Goal: Transaction & Acquisition: Book appointment/travel/reservation

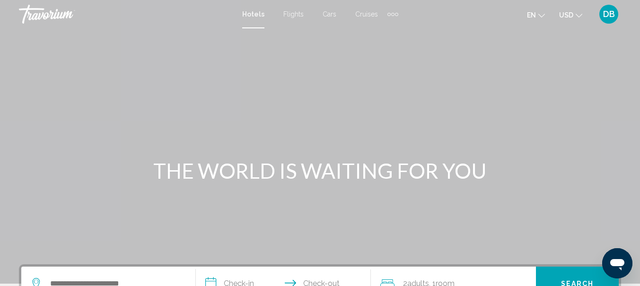
click at [254, 14] on span "Hotels" at bounding box center [253, 14] width 22 height 8
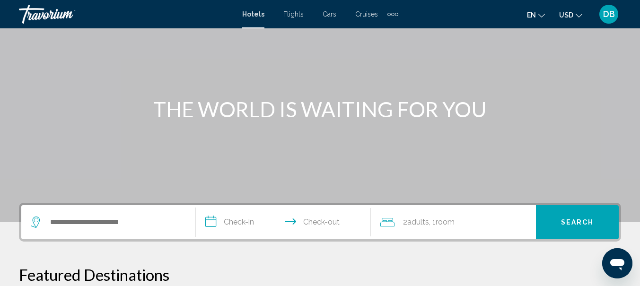
scroll to position [54, 0]
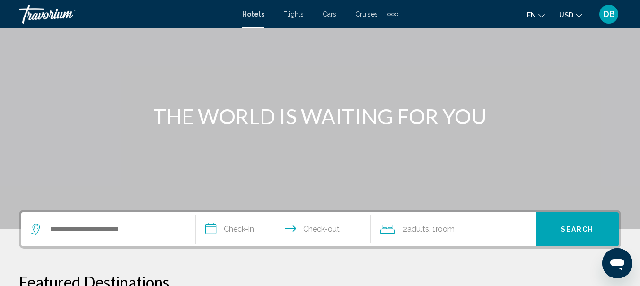
click at [101, 237] on div "Search widget" at bounding box center [108, 229] width 155 height 34
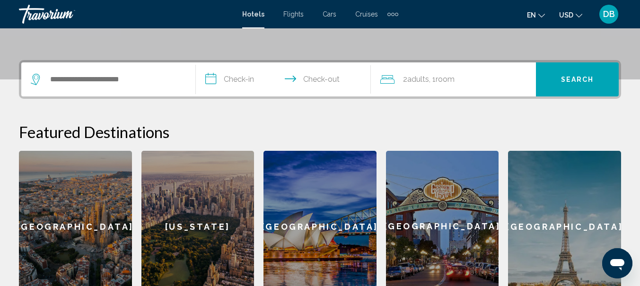
scroll to position [234, 0]
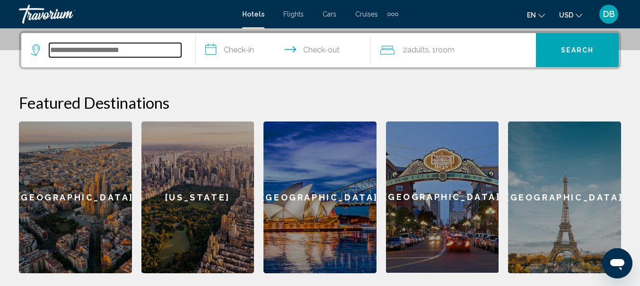
click at [86, 48] on input "Search widget" at bounding box center [115, 50] width 132 height 14
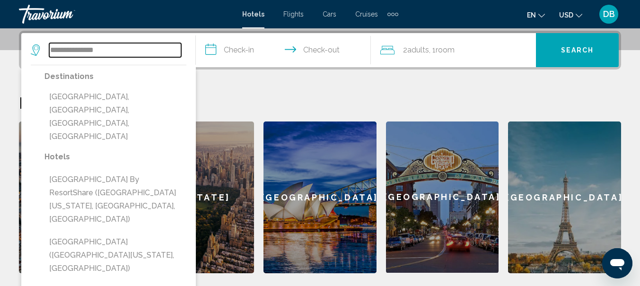
type input "**********"
click at [225, 50] on input "**********" at bounding box center [285, 51] width 178 height 37
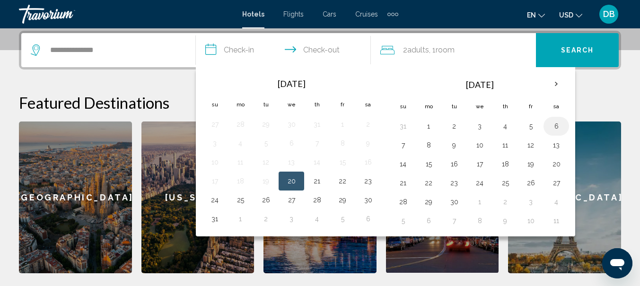
click at [557, 129] on button "6" at bounding box center [555, 126] width 15 height 13
click at [328, 50] on input "**********" at bounding box center [285, 51] width 178 height 37
click at [429, 146] on button "8" at bounding box center [428, 144] width 15 height 13
type input "**********"
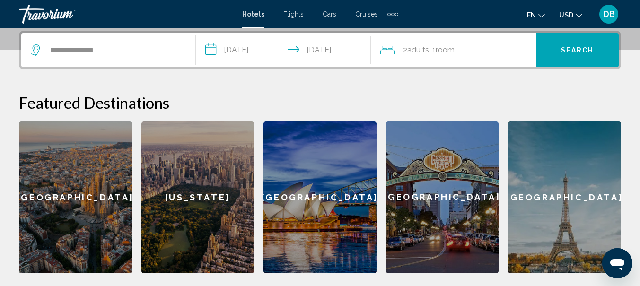
click at [432, 50] on span ", 1 Room rooms" at bounding box center [442, 49] width 26 height 13
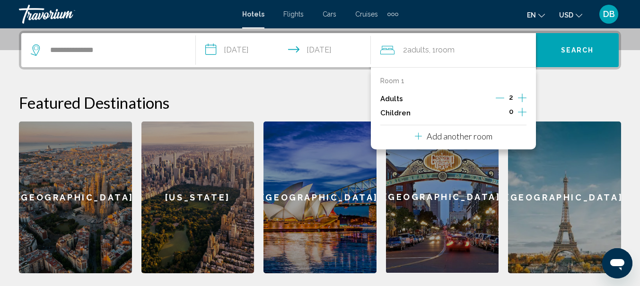
click at [519, 99] on icon "Increment adults" at bounding box center [522, 97] width 9 height 11
click at [566, 85] on div "**********" at bounding box center [320, 152] width 640 height 242
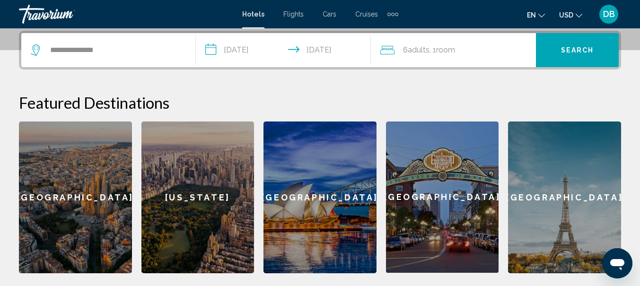
click at [578, 51] on span "Search" at bounding box center [577, 51] width 33 height 8
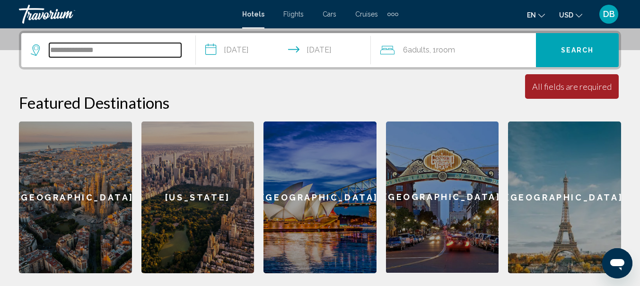
click at [159, 53] on input "**********" at bounding box center [115, 50] width 132 height 14
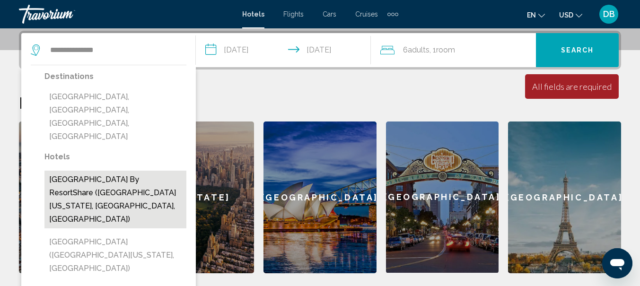
click at [114, 171] on button "[GEOGRAPHIC_DATA] by ResortShare ([GEOGRAPHIC_DATA][US_STATE], [GEOGRAPHIC_DATA…" at bounding box center [115, 200] width 142 height 58
type input "**********"
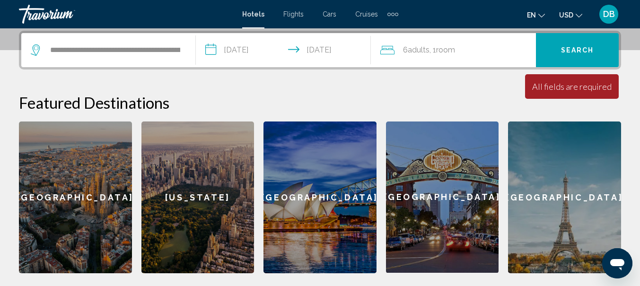
click at [581, 48] on span "Search" at bounding box center [577, 51] width 33 height 8
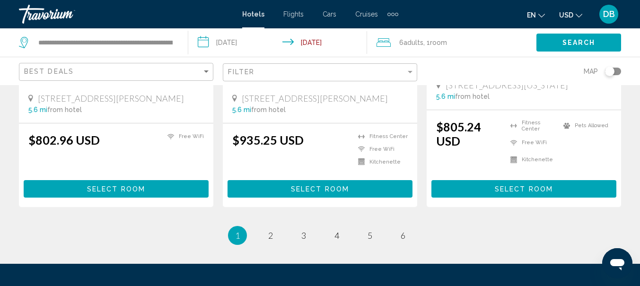
scroll to position [1325, 0]
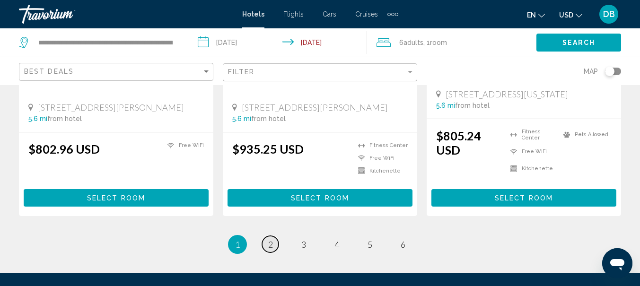
click at [271, 239] on span "2" at bounding box center [270, 244] width 5 height 10
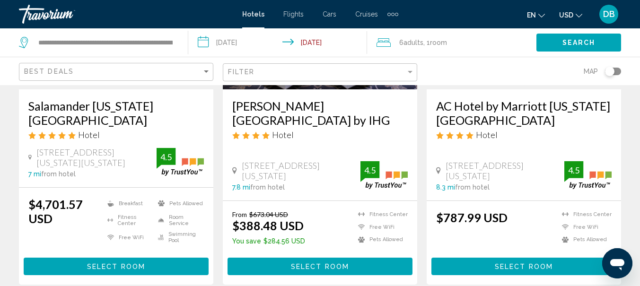
scroll to position [1336, 0]
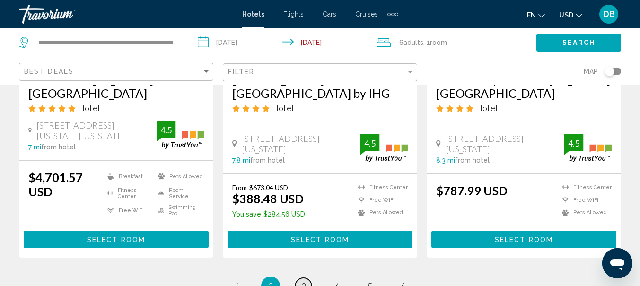
click at [304, 281] on span "3" at bounding box center [303, 286] width 5 height 10
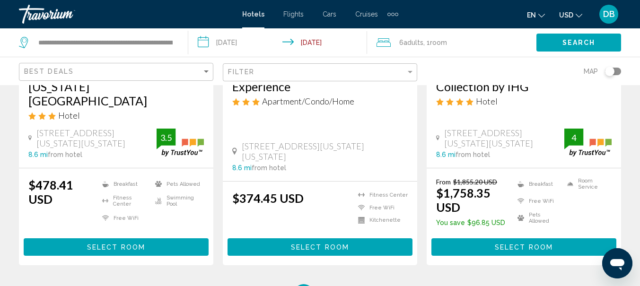
scroll to position [1304, 0]
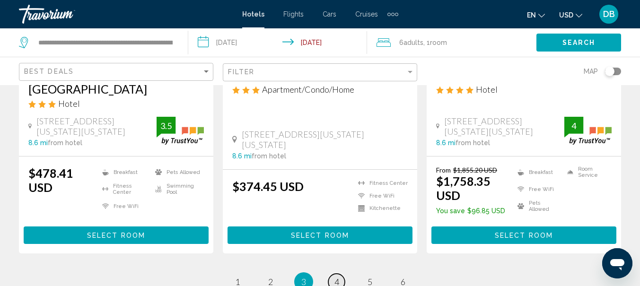
click at [339, 274] on link "page 4" at bounding box center [336, 282] width 17 height 17
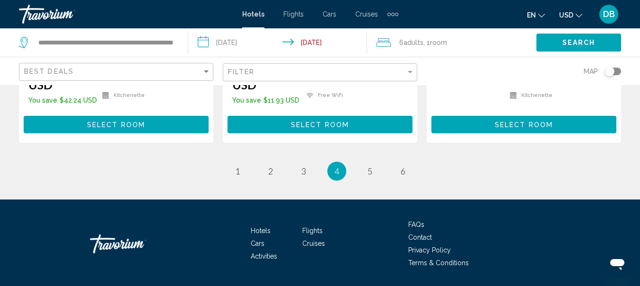
scroll to position [1425, 0]
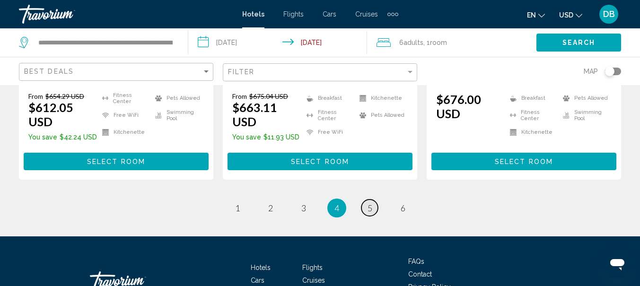
click at [374, 199] on link "page 5" at bounding box center [369, 207] width 17 height 17
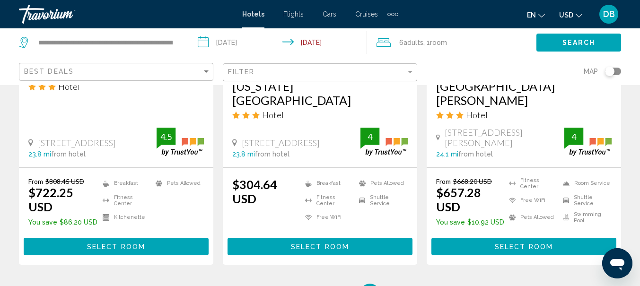
scroll to position [1362, 0]
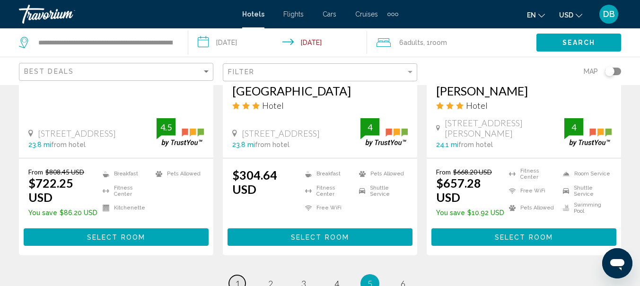
click at [235, 278] on span "1" at bounding box center [237, 283] width 5 height 10
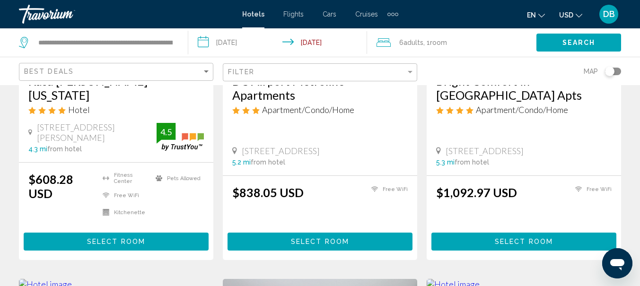
scroll to position [882, 0]
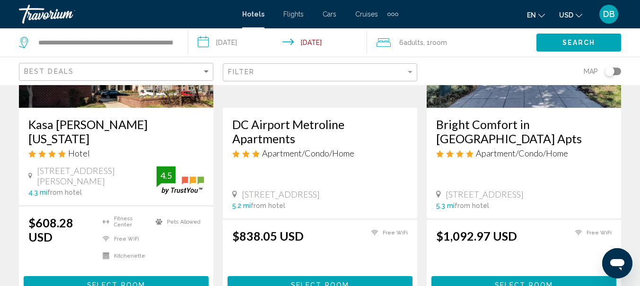
click at [101, 282] on span "Select Room" at bounding box center [116, 286] width 58 height 8
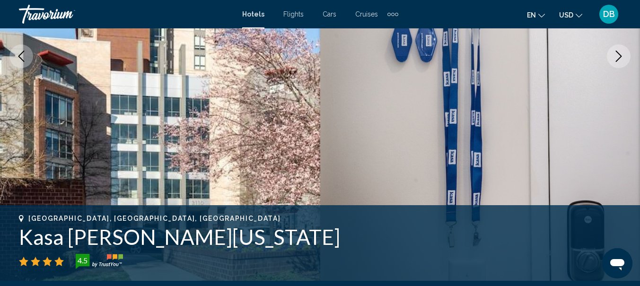
scroll to position [180, 0]
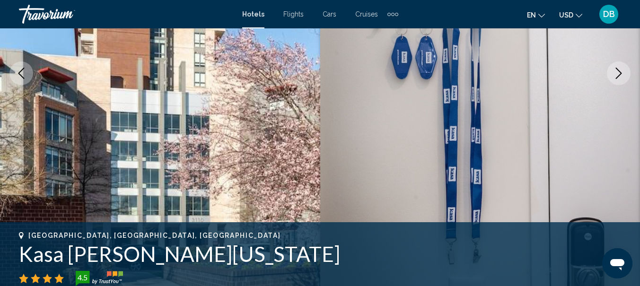
click at [615, 78] on icon "Next image" at bounding box center [618, 73] width 11 height 11
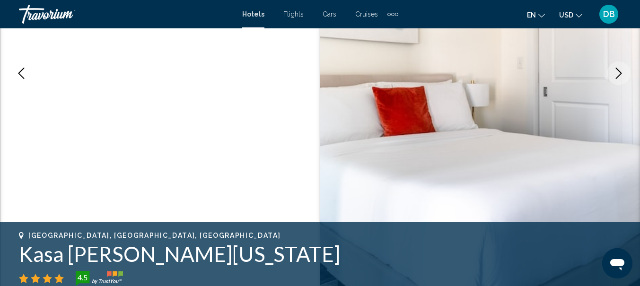
click at [615, 78] on icon "Next image" at bounding box center [618, 73] width 11 height 11
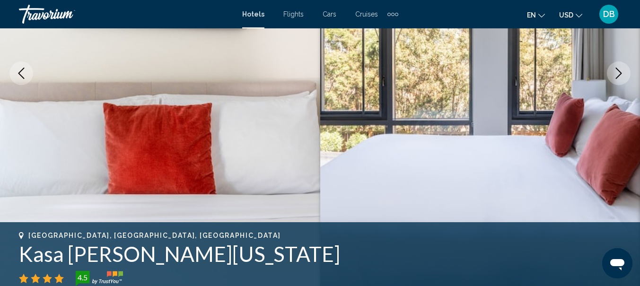
click at [615, 78] on icon "Next image" at bounding box center [618, 73] width 11 height 11
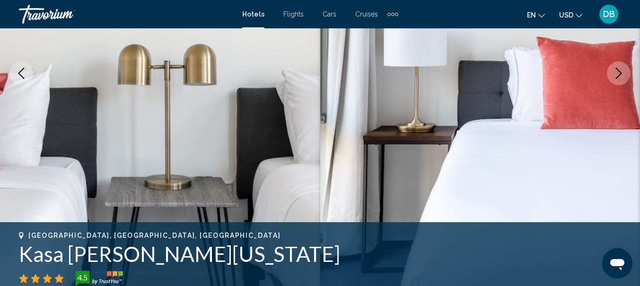
click at [615, 76] on icon "Next image" at bounding box center [618, 73] width 11 height 11
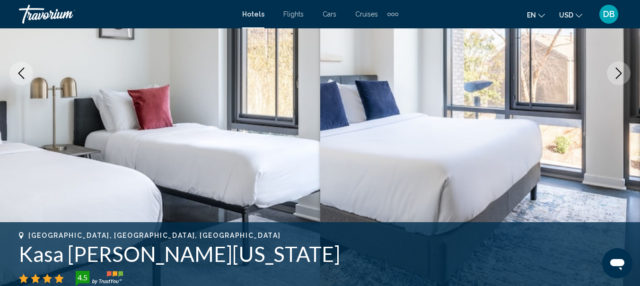
click at [615, 76] on icon "Next image" at bounding box center [618, 73] width 11 height 11
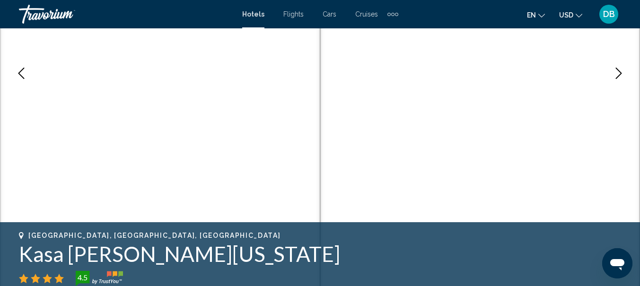
click at [619, 75] on icon "Next image" at bounding box center [618, 73] width 11 height 11
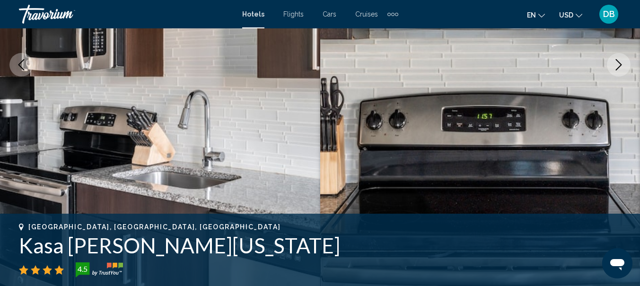
scroll to position [106, 0]
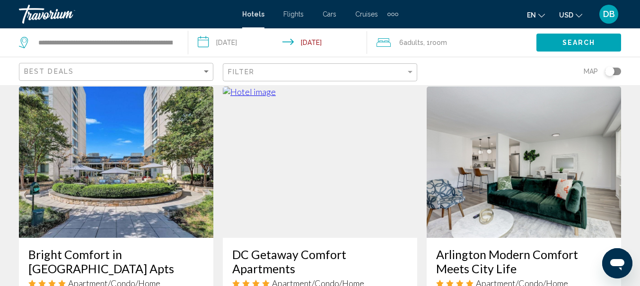
scroll to position [1158, 0]
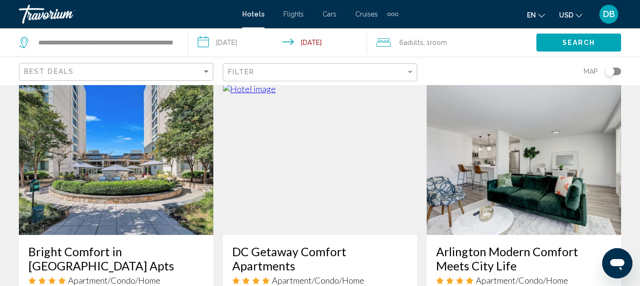
drag, startPoint x: 628, startPoint y: 216, endPoint x: 634, endPoint y: 61, distance: 155.1
click at [633, 64] on app-hotels-search-filters "Best Deals Filter Map" at bounding box center [320, 71] width 640 height 28
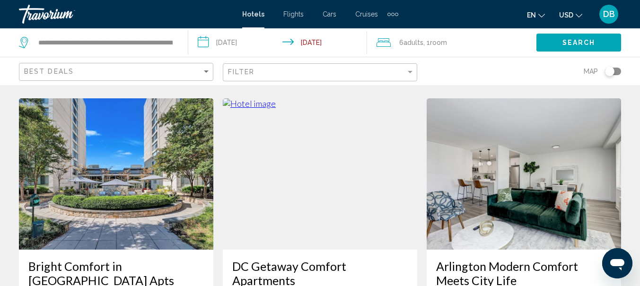
scroll to position [1152, 0]
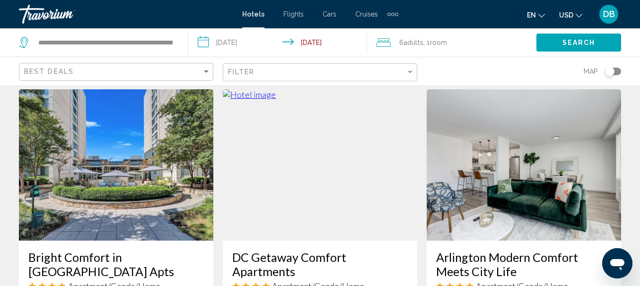
drag, startPoint x: 272, startPoint y: 205, endPoint x: 368, endPoint y: 186, distance: 97.8
click at [272, 250] on h3 "DC Getaway Comfort Apartments" at bounding box center [319, 264] width 175 height 28
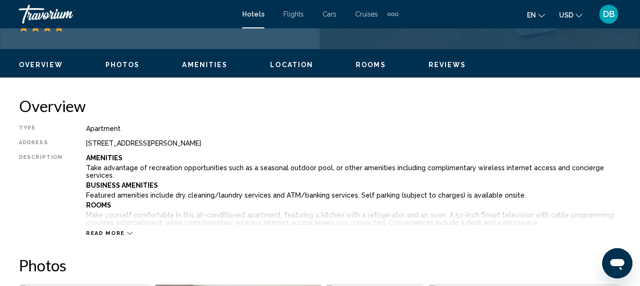
scroll to position [439, 0]
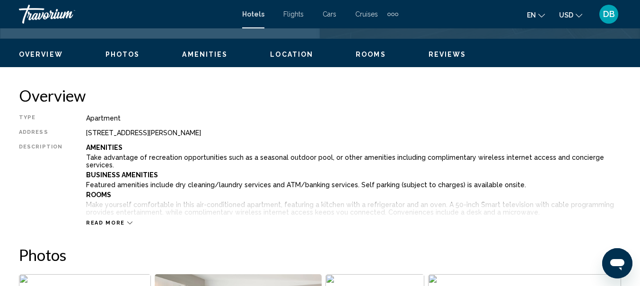
click at [127, 223] on icon "Main content" at bounding box center [129, 222] width 5 height 5
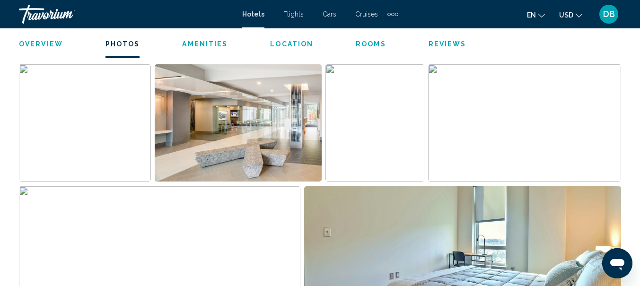
scroll to position [1116, 0]
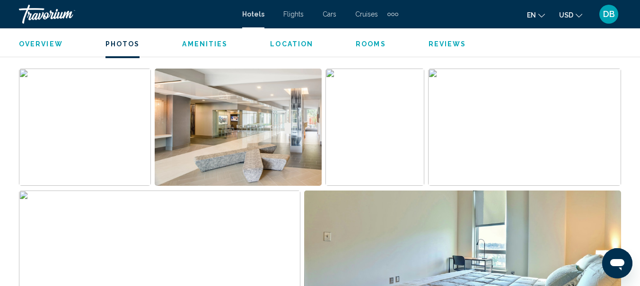
click at [236, 135] on img "Open full-screen image slider" at bounding box center [238, 127] width 167 height 117
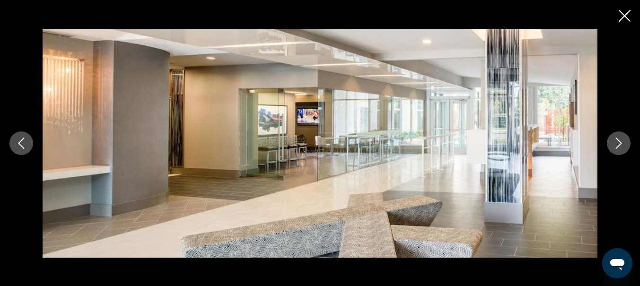
click at [620, 147] on icon "Next image" at bounding box center [618, 143] width 11 height 11
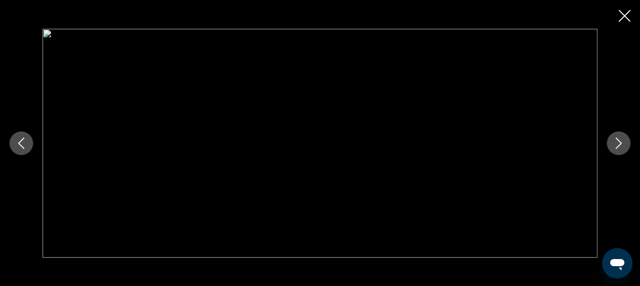
click at [620, 145] on icon "Next image" at bounding box center [618, 143] width 6 height 11
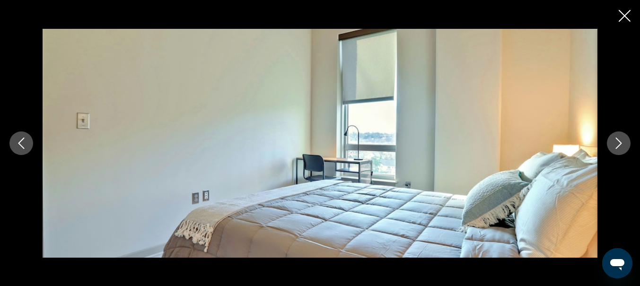
click at [620, 145] on icon "Next image" at bounding box center [618, 143] width 6 height 11
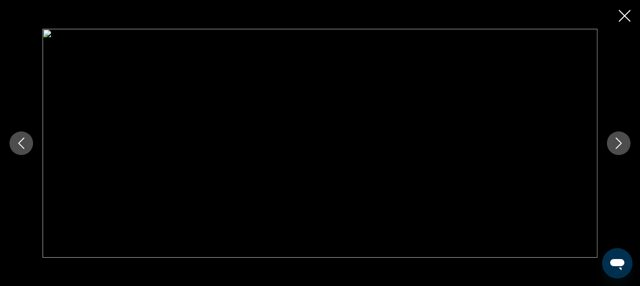
click at [620, 145] on icon "Next image" at bounding box center [618, 143] width 6 height 11
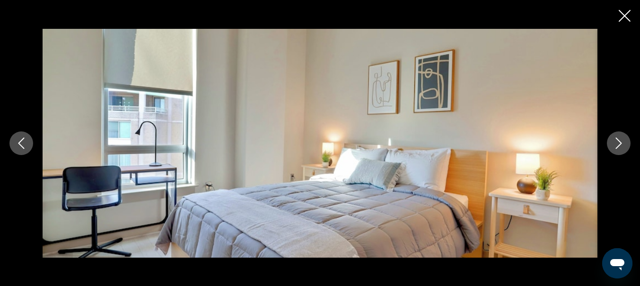
click at [620, 145] on icon "Next image" at bounding box center [618, 143] width 6 height 11
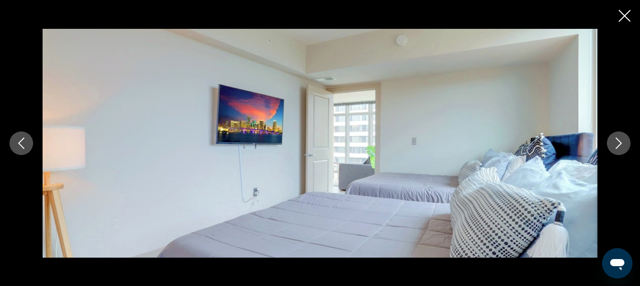
click at [620, 145] on icon "Next image" at bounding box center [618, 143] width 6 height 11
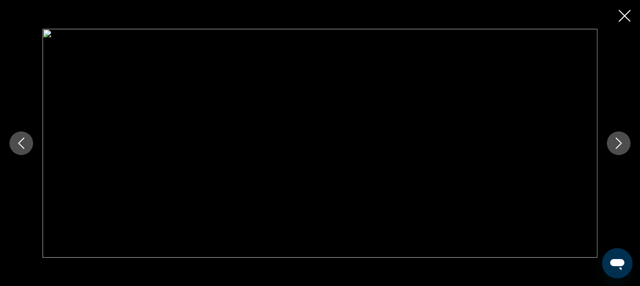
click at [620, 145] on icon "Next image" at bounding box center [618, 143] width 6 height 11
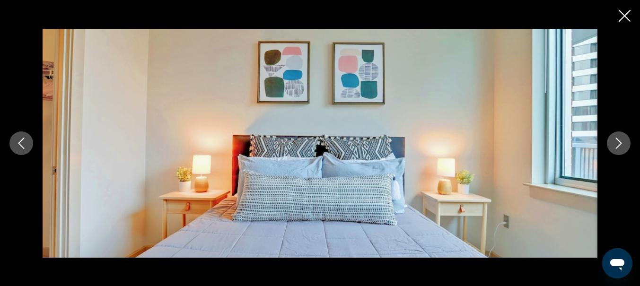
click at [620, 145] on icon "Next image" at bounding box center [618, 143] width 6 height 11
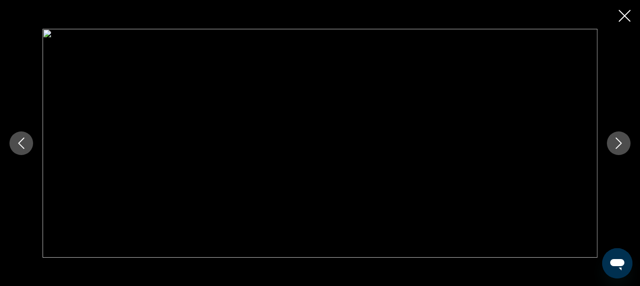
click at [620, 145] on icon "Next image" at bounding box center [618, 143] width 6 height 11
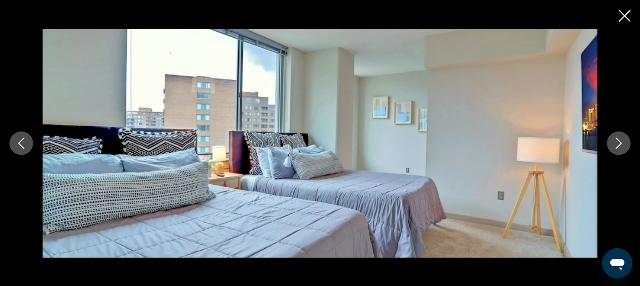
click at [620, 145] on icon "Next image" at bounding box center [618, 143] width 6 height 11
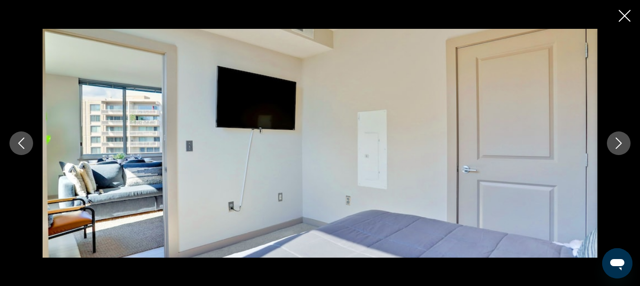
click at [620, 145] on icon "Next image" at bounding box center [618, 143] width 6 height 11
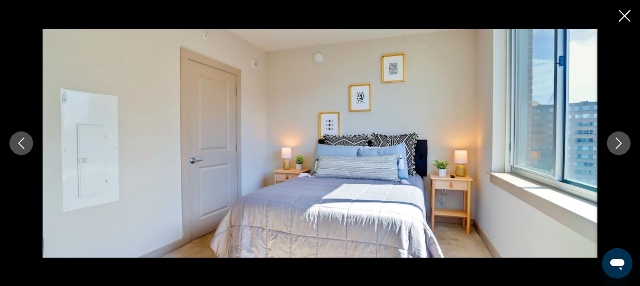
click at [620, 145] on icon "Next image" at bounding box center [618, 143] width 6 height 11
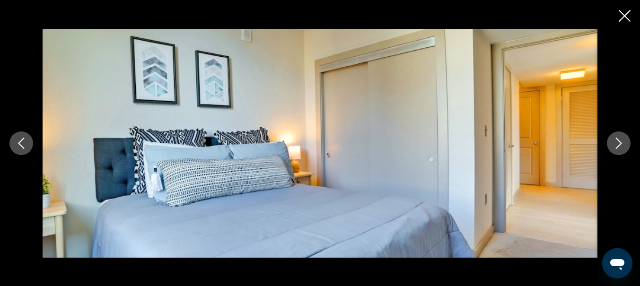
click at [620, 145] on icon "Next image" at bounding box center [618, 143] width 6 height 11
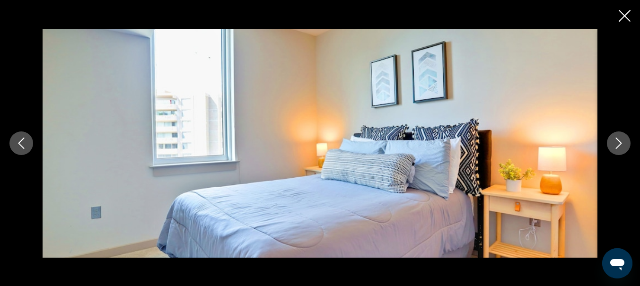
click at [620, 145] on icon "Next image" at bounding box center [618, 143] width 6 height 11
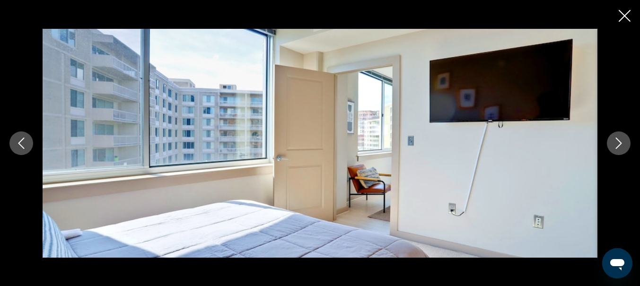
click at [620, 145] on icon "Next image" at bounding box center [618, 143] width 6 height 11
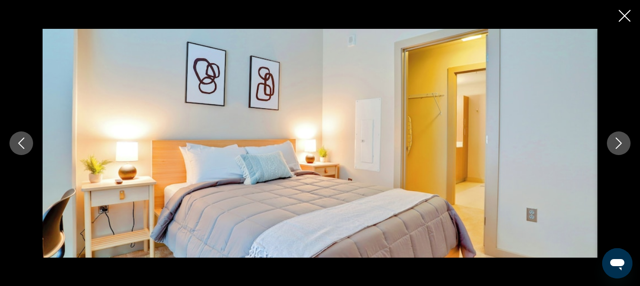
click at [620, 145] on icon "Next image" at bounding box center [618, 143] width 6 height 11
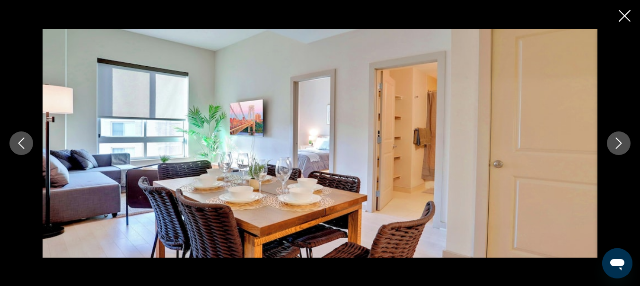
click at [625, 17] on icon "Close slideshow" at bounding box center [624, 16] width 12 height 12
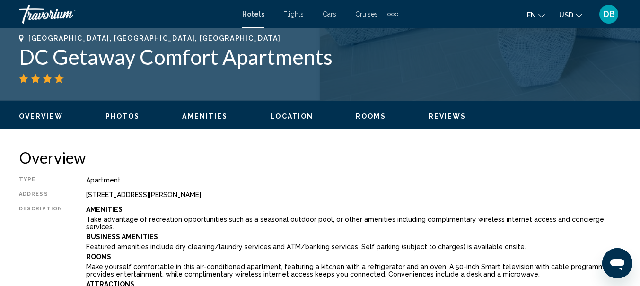
scroll to position [403, 0]
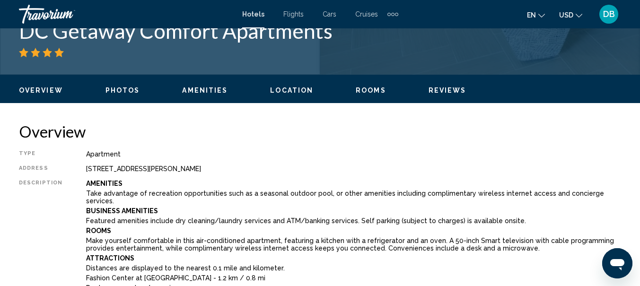
click at [369, 92] on span "Rooms" at bounding box center [370, 90] width 30 height 8
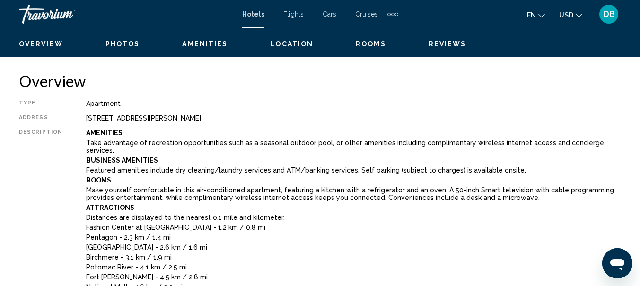
scroll to position [427, 0]
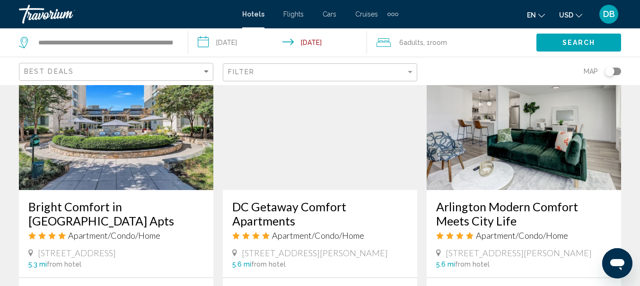
scroll to position [1200, 0]
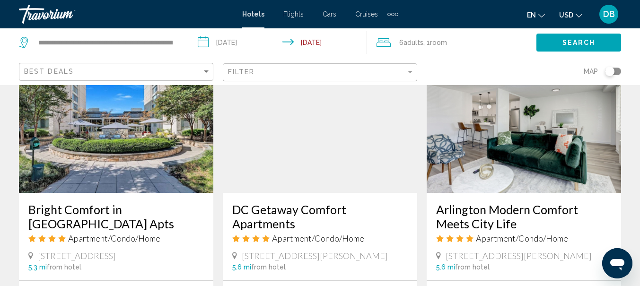
drag, startPoint x: 471, startPoint y: 155, endPoint x: 499, endPoint y: 156, distance: 28.0
click at [471, 202] on h3 "Arlington Modern Comfort Meets City Life" at bounding box center [523, 216] width 175 height 28
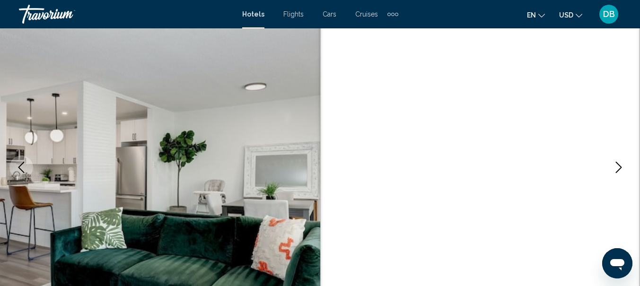
scroll to position [149, 0]
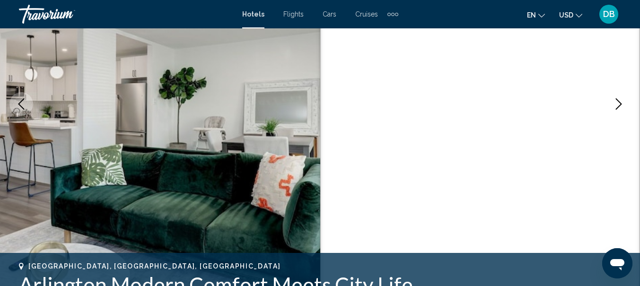
click at [618, 104] on icon "Next image" at bounding box center [618, 103] width 11 height 11
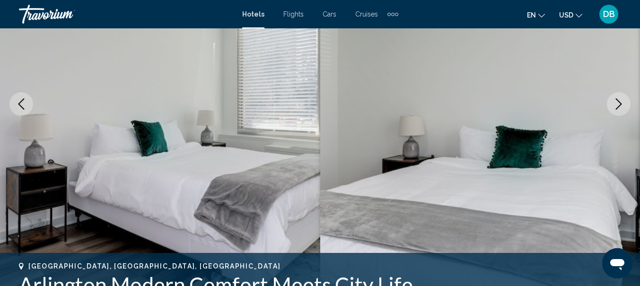
click at [617, 104] on icon "Next image" at bounding box center [618, 103] width 11 height 11
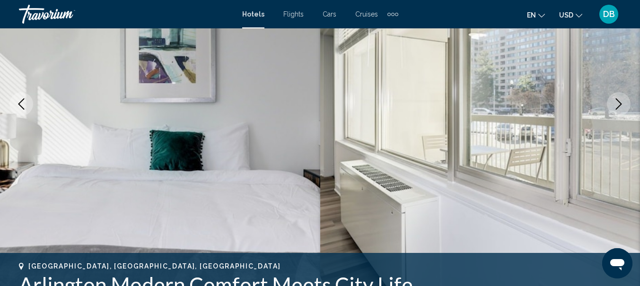
click at [617, 104] on icon "Next image" at bounding box center [618, 103] width 11 height 11
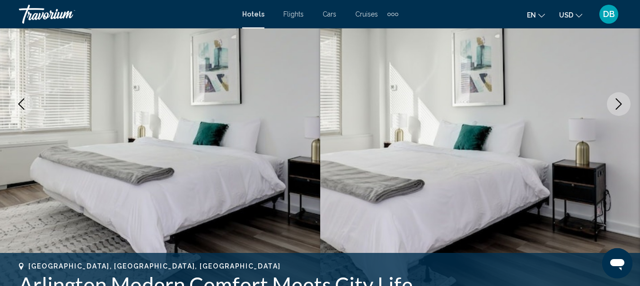
click at [621, 104] on icon "Next image" at bounding box center [618, 103] width 11 height 11
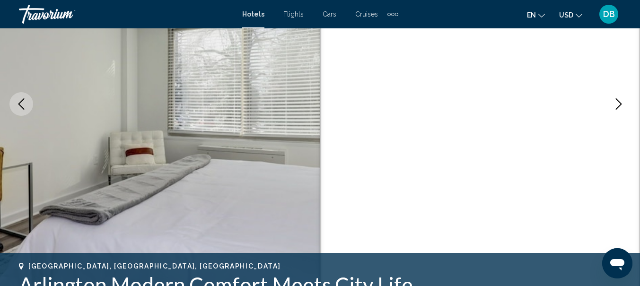
click at [621, 104] on icon "Next image" at bounding box center [618, 103] width 11 height 11
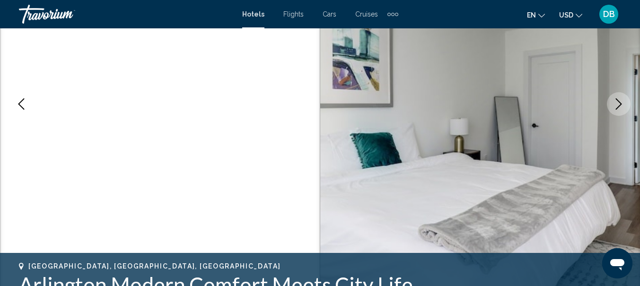
click at [621, 104] on icon "Next image" at bounding box center [618, 103] width 11 height 11
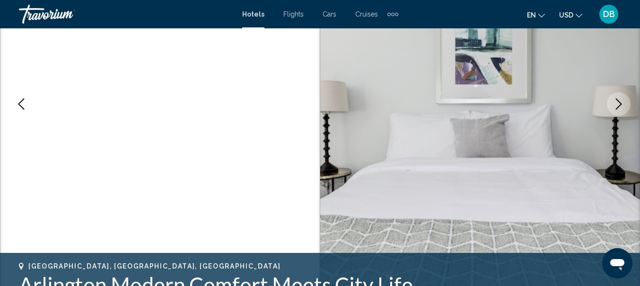
click at [620, 105] on icon "Next image" at bounding box center [618, 103] width 6 height 11
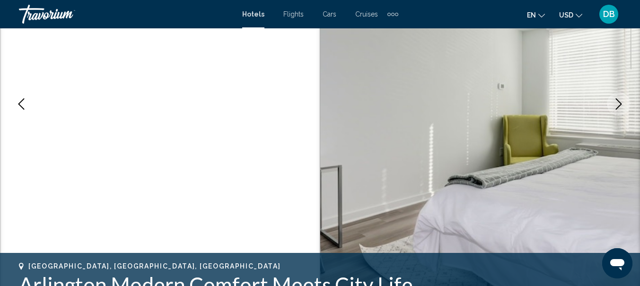
click at [616, 104] on icon "Next image" at bounding box center [618, 103] width 11 height 11
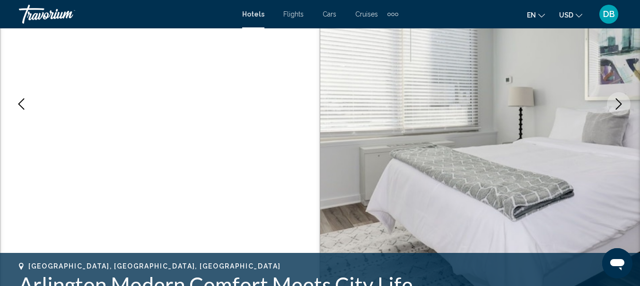
click at [617, 106] on icon "Next image" at bounding box center [618, 103] width 11 height 11
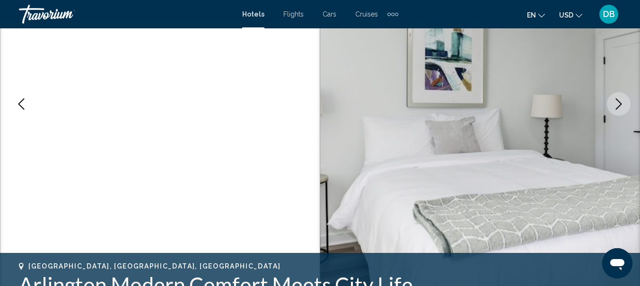
click at [620, 105] on icon "Next image" at bounding box center [618, 103] width 6 height 11
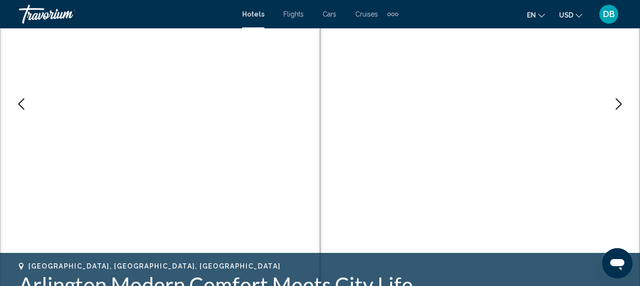
click at [620, 105] on icon "Next image" at bounding box center [618, 103] width 6 height 11
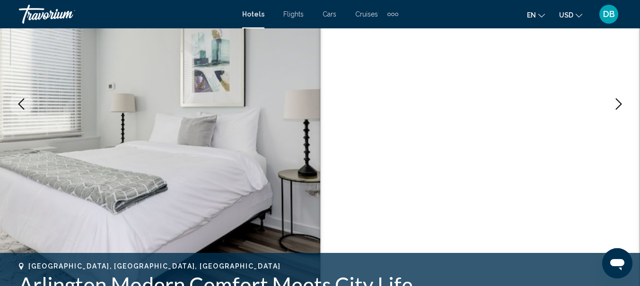
click at [617, 109] on icon "Next image" at bounding box center [618, 103] width 11 height 11
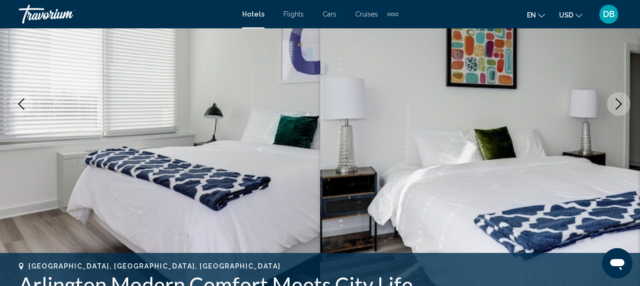
click at [617, 109] on icon "Next image" at bounding box center [618, 103] width 11 height 11
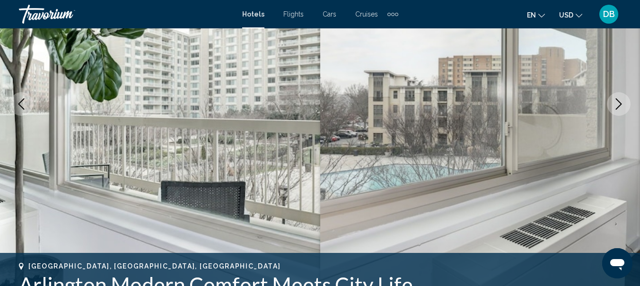
click at [617, 109] on icon "Next image" at bounding box center [618, 103] width 11 height 11
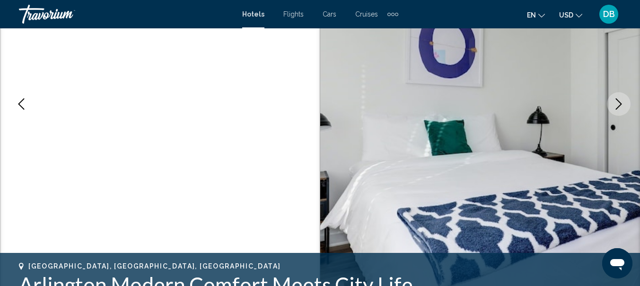
click at [619, 110] on button "Next image" at bounding box center [618, 104] width 24 height 24
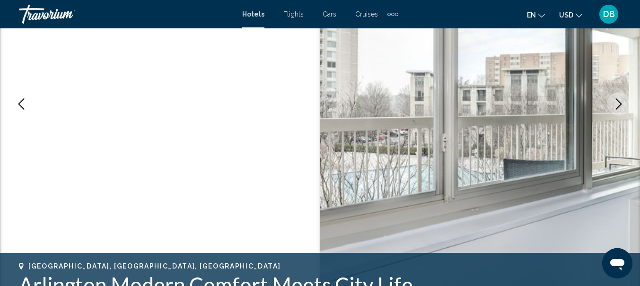
click at [619, 110] on button "Next image" at bounding box center [618, 104] width 24 height 24
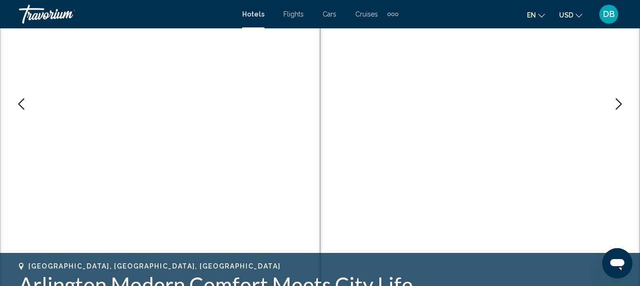
click at [619, 110] on button "Next image" at bounding box center [618, 104] width 24 height 24
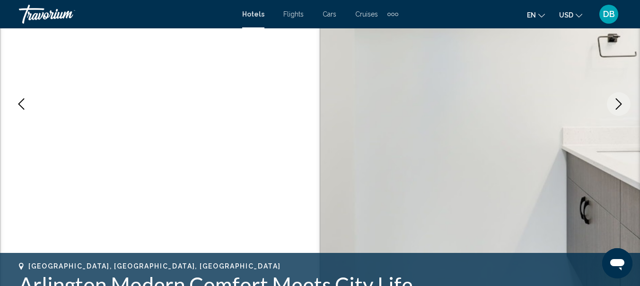
click at [619, 110] on button "Next image" at bounding box center [618, 104] width 24 height 24
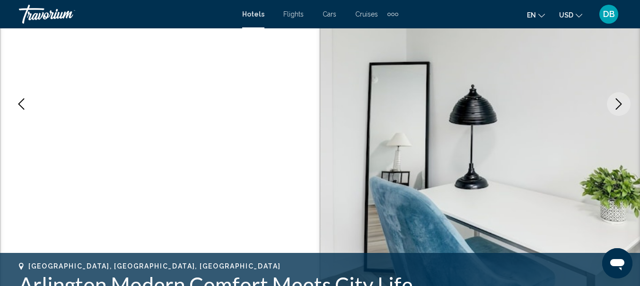
click at [619, 110] on button "Next image" at bounding box center [618, 104] width 24 height 24
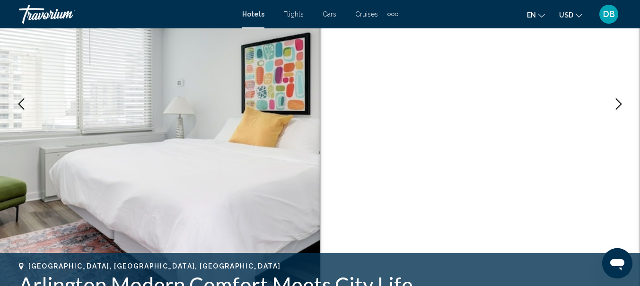
click at [619, 110] on button "Next image" at bounding box center [618, 104] width 24 height 24
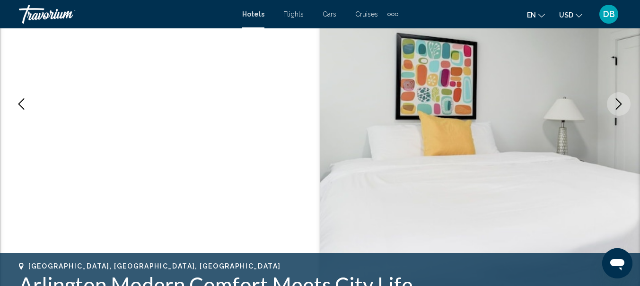
click at [620, 108] on icon "Next image" at bounding box center [618, 103] width 11 height 11
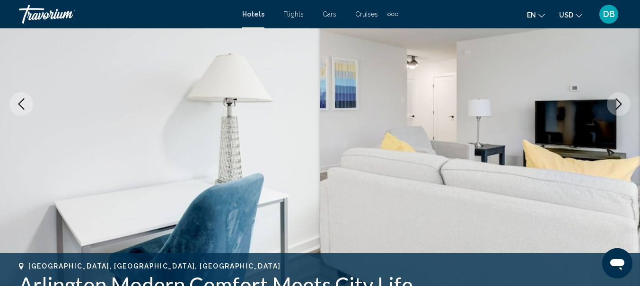
click at [620, 108] on icon "Next image" at bounding box center [618, 103] width 11 height 11
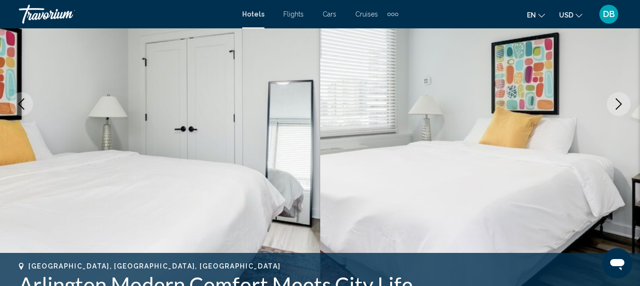
click at [620, 108] on icon "Next image" at bounding box center [618, 103] width 11 height 11
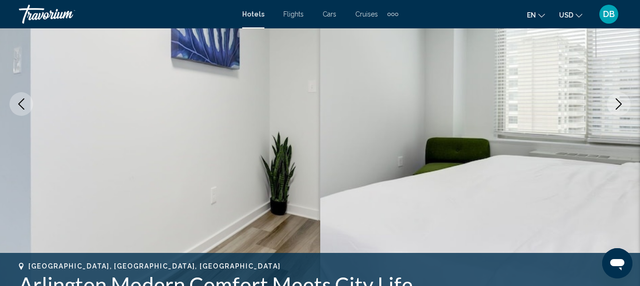
click at [620, 108] on icon "Next image" at bounding box center [618, 103] width 11 height 11
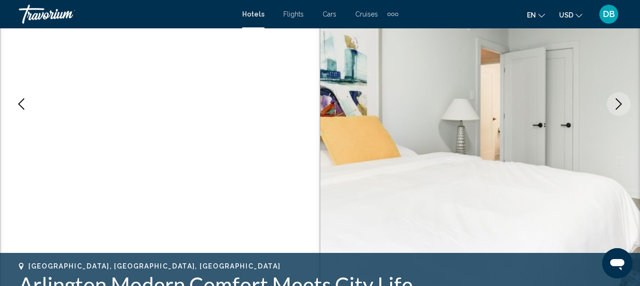
click at [620, 108] on icon "Next image" at bounding box center [618, 103] width 11 height 11
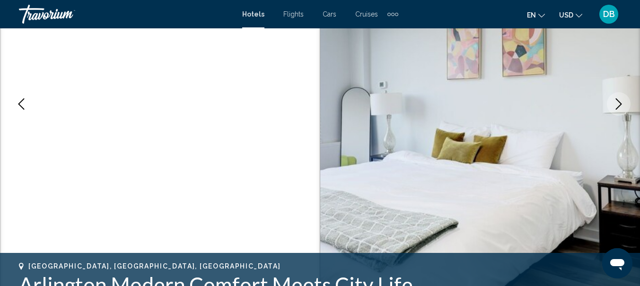
click at [620, 108] on icon "Next image" at bounding box center [618, 103] width 11 height 11
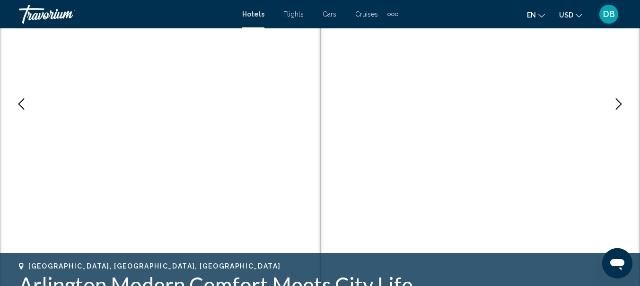
click at [620, 108] on icon "Next image" at bounding box center [618, 103] width 11 height 11
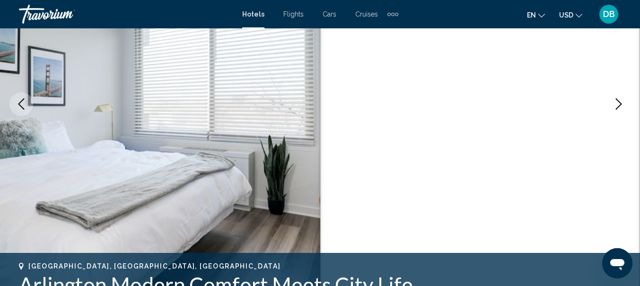
click at [620, 106] on icon "Next image" at bounding box center [618, 103] width 11 height 11
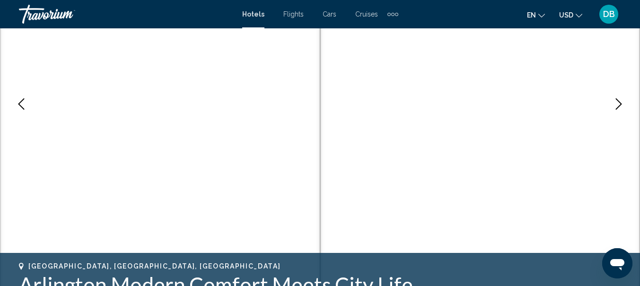
click at [620, 106] on icon "Next image" at bounding box center [618, 103] width 11 height 11
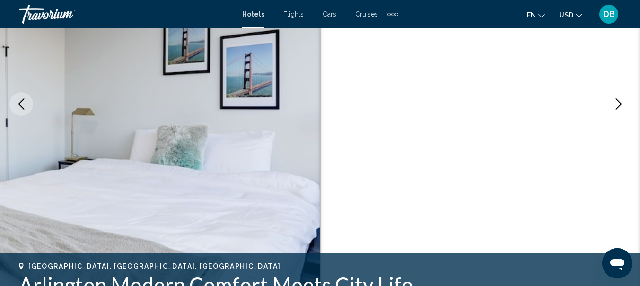
click at [620, 106] on icon "Next image" at bounding box center [618, 103] width 11 height 11
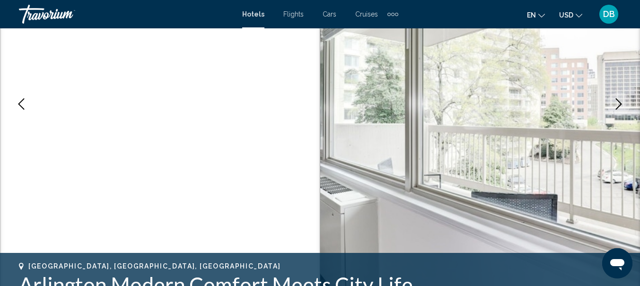
click at [620, 106] on icon "Next image" at bounding box center [618, 103] width 11 height 11
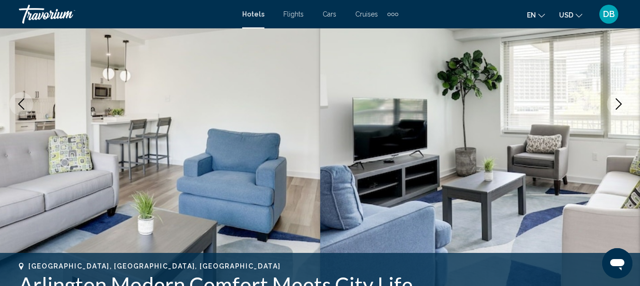
click at [620, 106] on icon "Next image" at bounding box center [618, 103] width 11 height 11
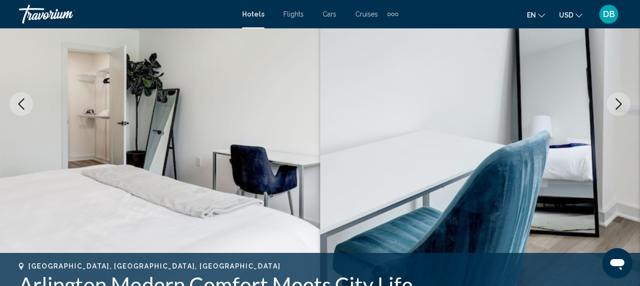
click at [620, 106] on icon "Next image" at bounding box center [618, 103] width 11 height 11
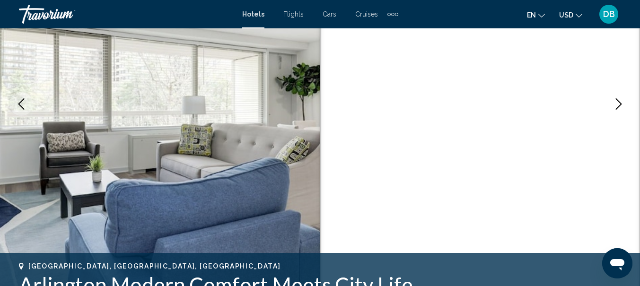
click at [620, 106] on icon "Next image" at bounding box center [618, 103] width 11 height 11
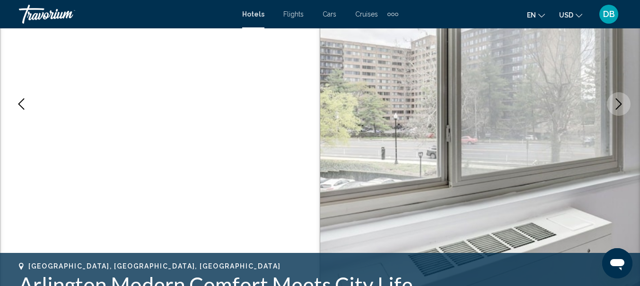
click at [620, 106] on icon "Next image" at bounding box center [618, 103] width 11 height 11
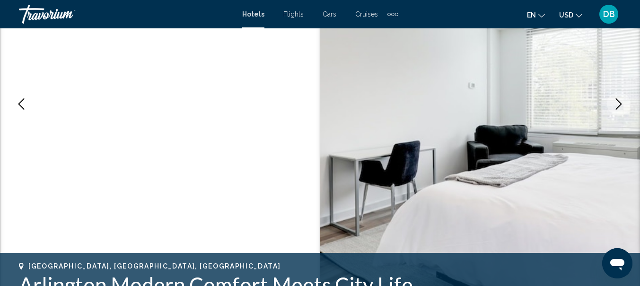
click at [620, 106] on icon "Next image" at bounding box center [618, 103] width 11 height 11
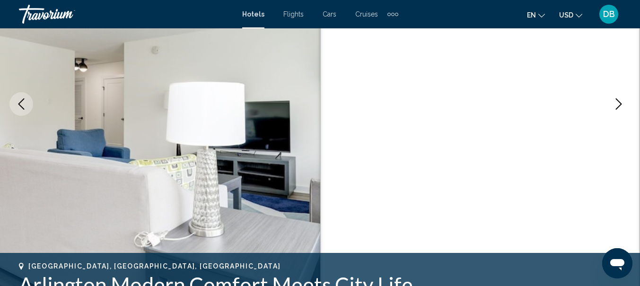
click at [620, 106] on icon "Next image" at bounding box center [618, 103] width 11 height 11
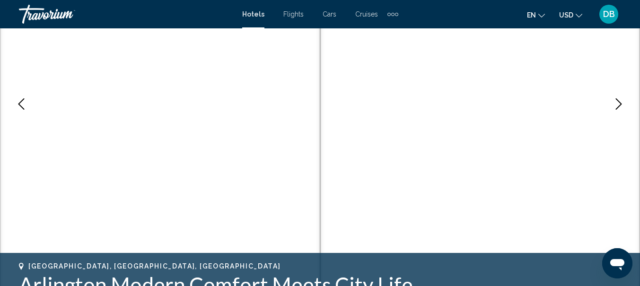
click at [620, 106] on icon "Next image" at bounding box center [618, 103] width 11 height 11
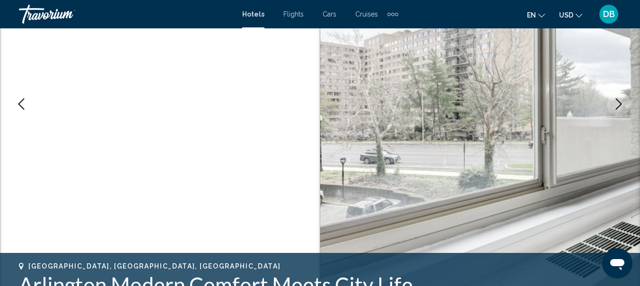
click at [618, 106] on icon "Next image" at bounding box center [618, 103] width 6 height 11
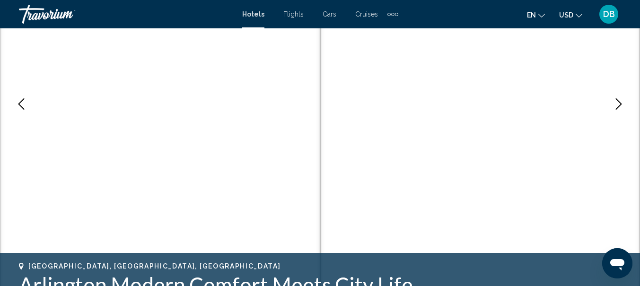
click at [618, 106] on icon "Next image" at bounding box center [618, 103] width 6 height 11
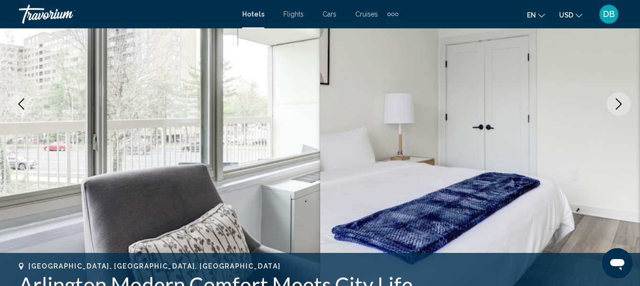
click at [618, 106] on icon "Next image" at bounding box center [618, 103] width 6 height 11
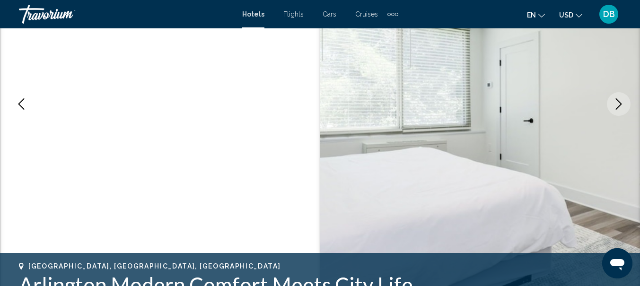
click at [618, 106] on icon "Next image" at bounding box center [618, 103] width 6 height 11
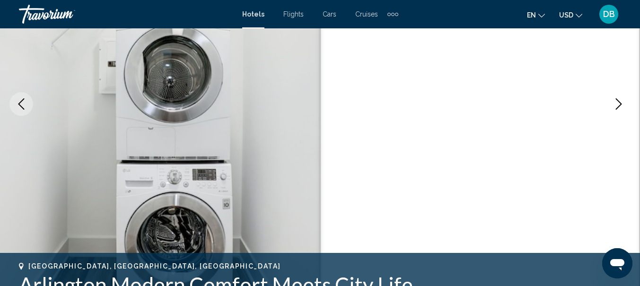
click at [618, 106] on icon "Next image" at bounding box center [618, 103] width 6 height 11
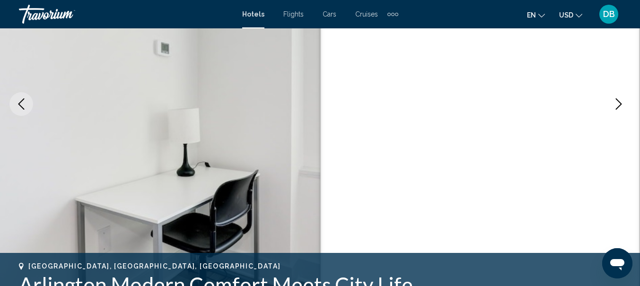
click at [618, 106] on icon "Next image" at bounding box center [618, 103] width 6 height 11
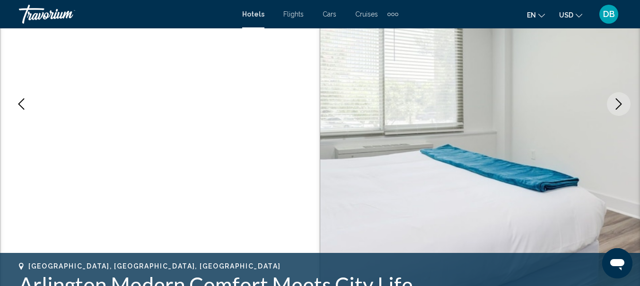
click at [618, 106] on icon "Next image" at bounding box center [618, 103] width 6 height 11
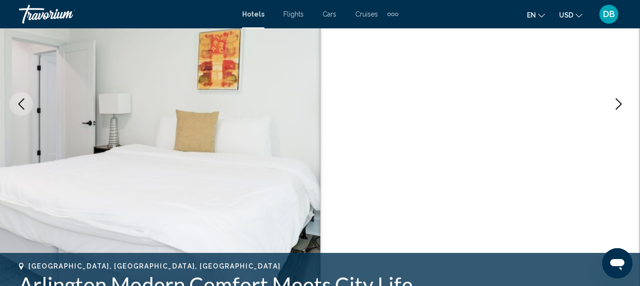
click at [618, 106] on icon "Next image" at bounding box center [618, 103] width 6 height 11
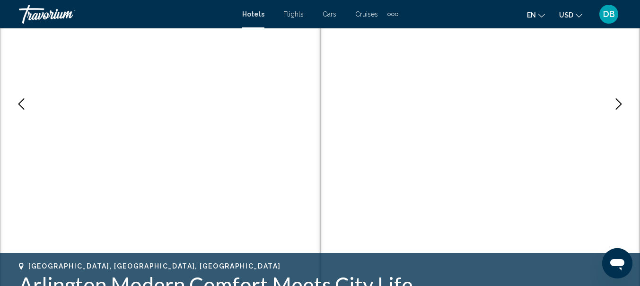
click at [618, 106] on icon "Next image" at bounding box center [618, 103] width 6 height 11
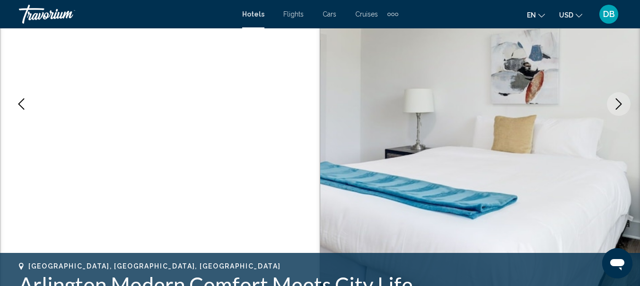
click at [618, 106] on icon "Next image" at bounding box center [618, 103] width 6 height 11
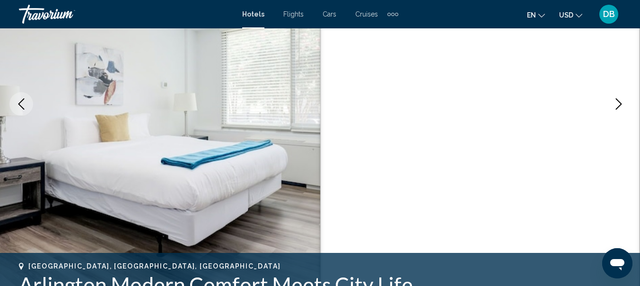
click at [618, 106] on icon "Next image" at bounding box center [618, 103] width 6 height 11
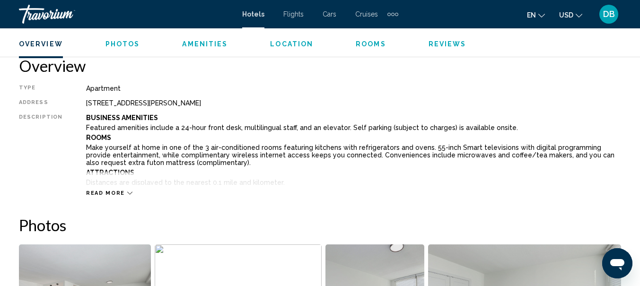
scroll to position [451, 0]
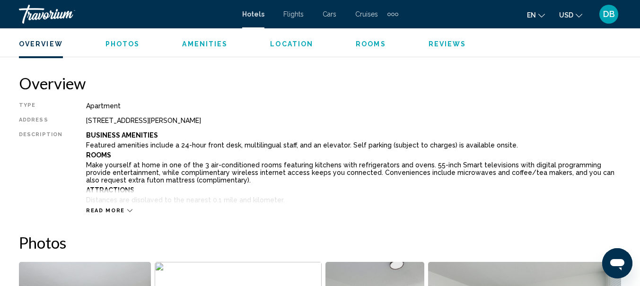
click at [121, 211] on div "Read more" at bounding box center [109, 211] width 46 height 6
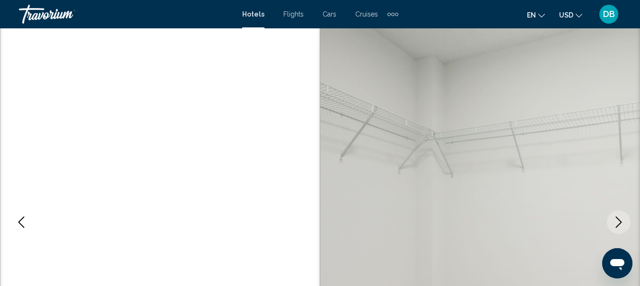
scroll to position [0, 0]
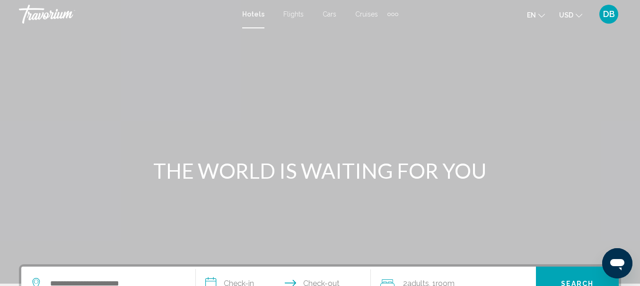
click at [247, 14] on span "Hotels" at bounding box center [253, 14] width 22 height 8
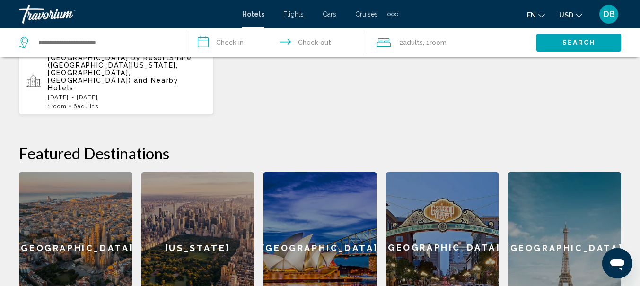
scroll to position [308, 0]
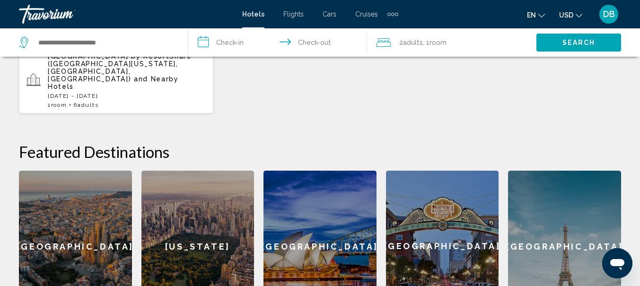
click at [98, 93] on p "[DATE] - [DATE]" at bounding box center [127, 96] width 158 height 7
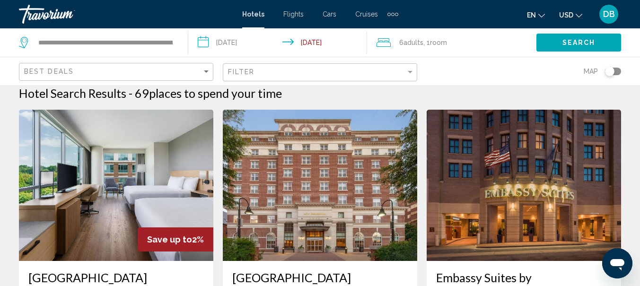
scroll to position [6, 0]
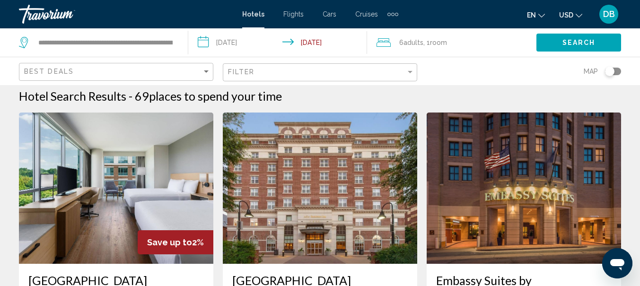
click at [390, 43] on div "6 Adult Adults , 1 Room rooms" at bounding box center [456, 42] width 160 height 13
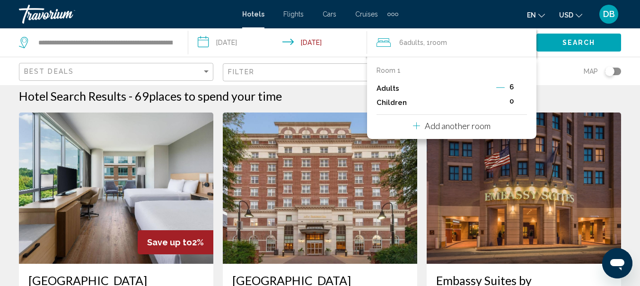
click at [501, 87] on icon "Decrement adults" at bounding box center [500, 87] width 9 height 0
click at [501, 87] on icon "Decrement adults" at bounding box center [499, 87] width 9 height 0
click at [501, 87] on icon "Decrement adults" at bounding box center [500, 87] width 9 height 0
click at [417, 127] on icon "Travelers: 2 adults, 0 children" at bounding box center [416, 125] width 7 height 11
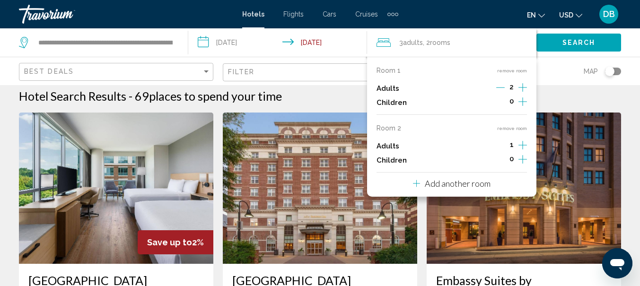
click at [517, 145] on div "1" at bounding box center [511, 146] width 30 height 14
click at [522, 93] on icon "Increment adults" at bounding box center [522, 87] width 9 height 11
click at [528, 145] on div "Room 1 remove room Adults 2 Children 0 Room 2 remove room Adults 2 Children 0 A…" at bounding box center [451, 127] width 169 height 140
click at [523, 93] on icon "Increment adults" at bounding box center [522, 87] width 9 height 11
click at [523, 92] on icon "Increment adults" at bounding box center [522, 87] width 9 height 9
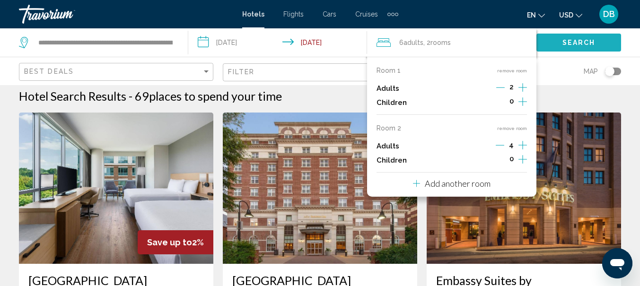
click at [563, 43] on span "Search" at bounding box center [578, 43] width 33 height 8
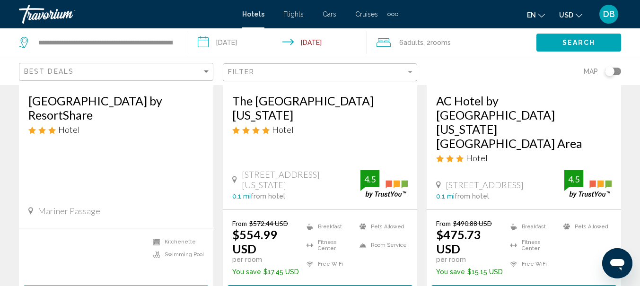
scroll to position [167, 0]
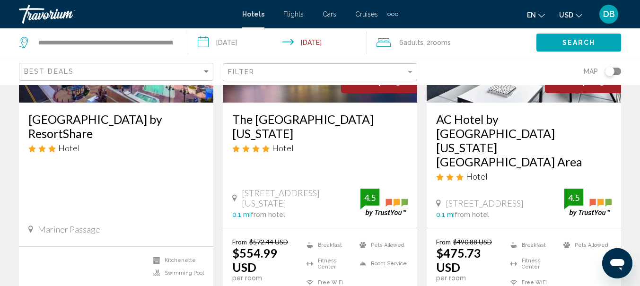
click at [272, 121] on h3 "The Westin Washington National Harbor" at bounding box center [319, 126] width 175 height 28
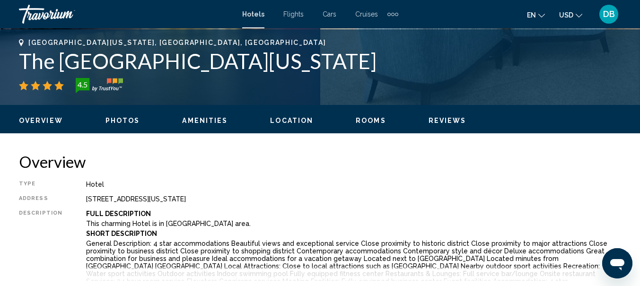
scroll to position [333, 0]
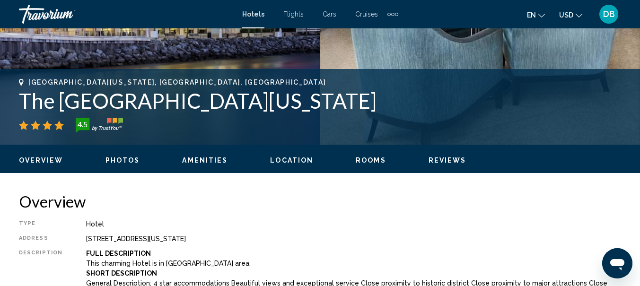
click at [432, 163] on span "Reviews" at bounding box center [447, 160] width 38 height 8
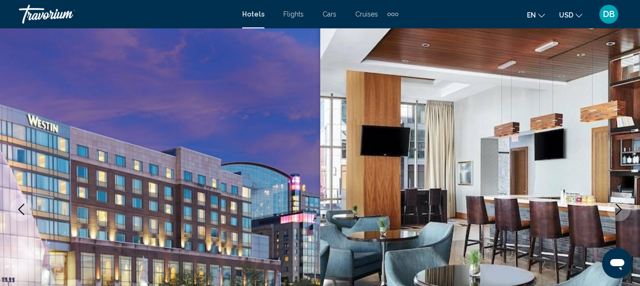
scroll to position [0, 0]
